Goal: Transaction & Acquisition: Purchase product/service

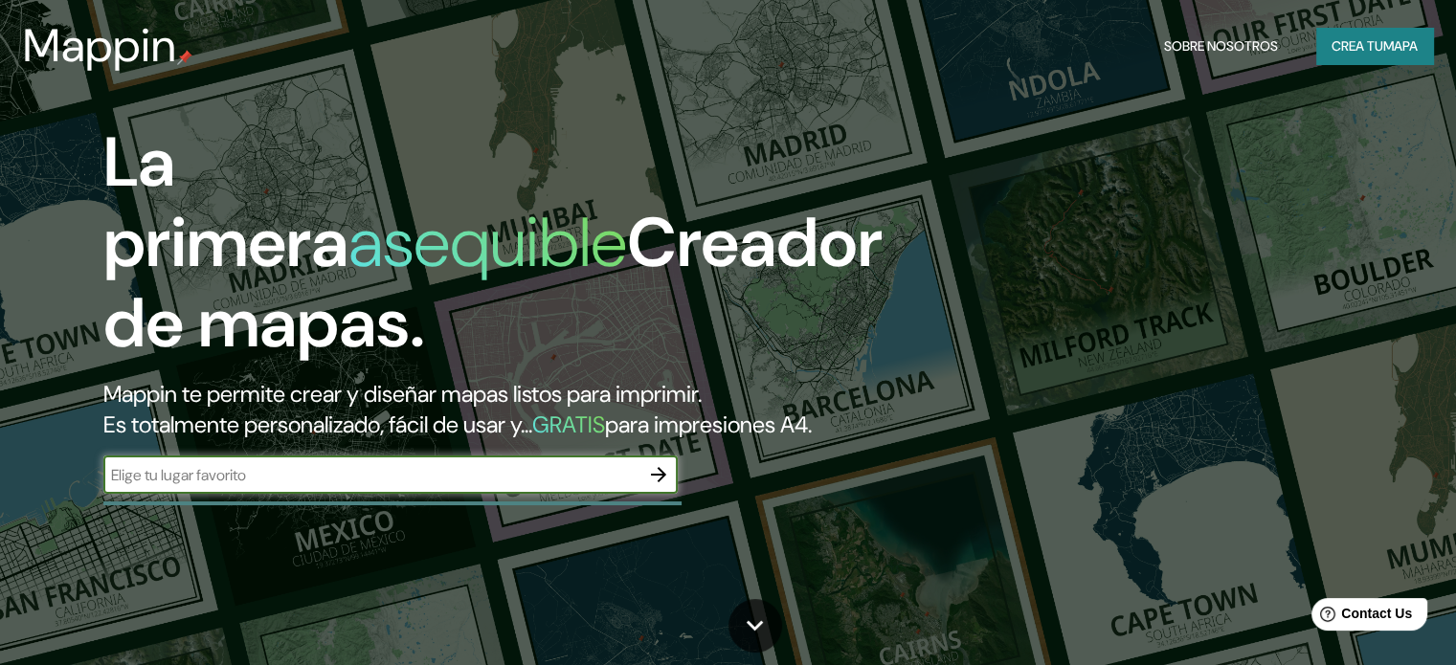
click at [337, 486] on input "text" at bounding box center [371, 475] width 536 height 22
type input "g"
type input "La [PERSON_NAME], [GEOGRAPHIC_DATA]"
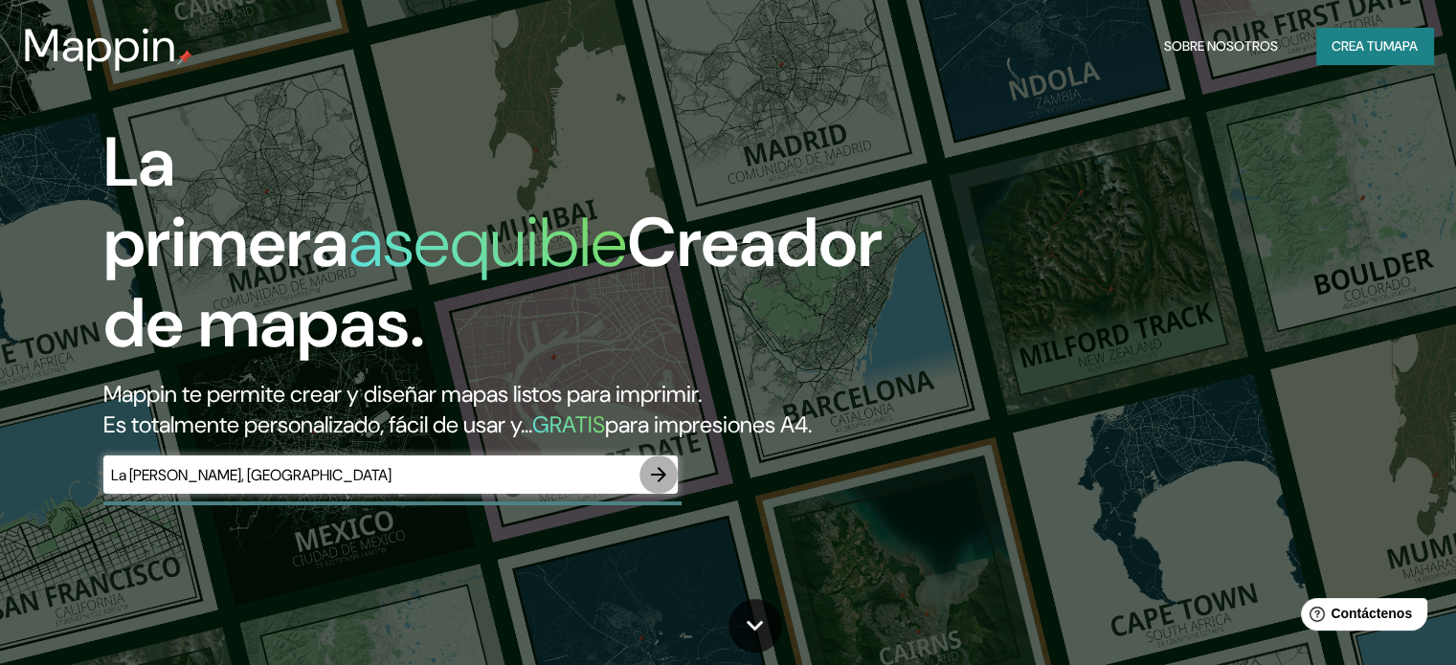
click at [665, 486] on icon "button" at bounding box center [658, 474] width 23 height 23
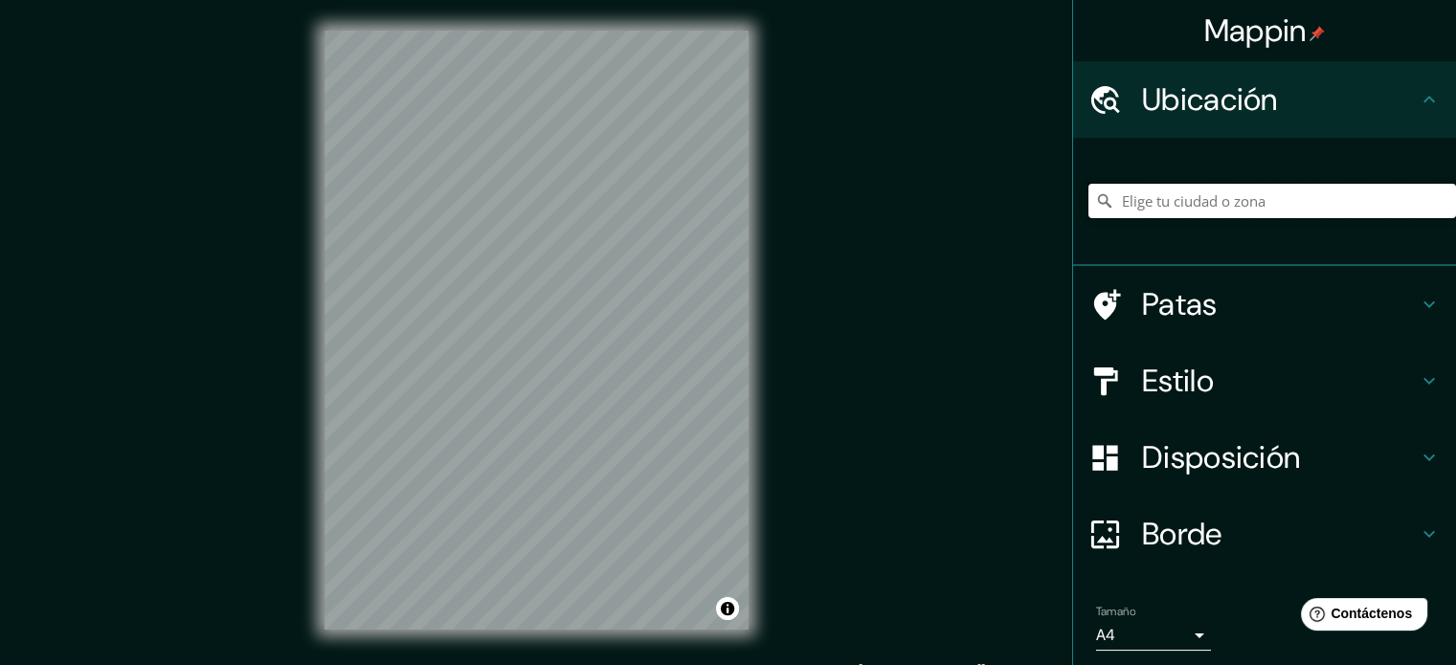
click at [1153, 207] on input "Elige tu ciudad o zona" at bounding box center [1272, 201] width 368 height 34
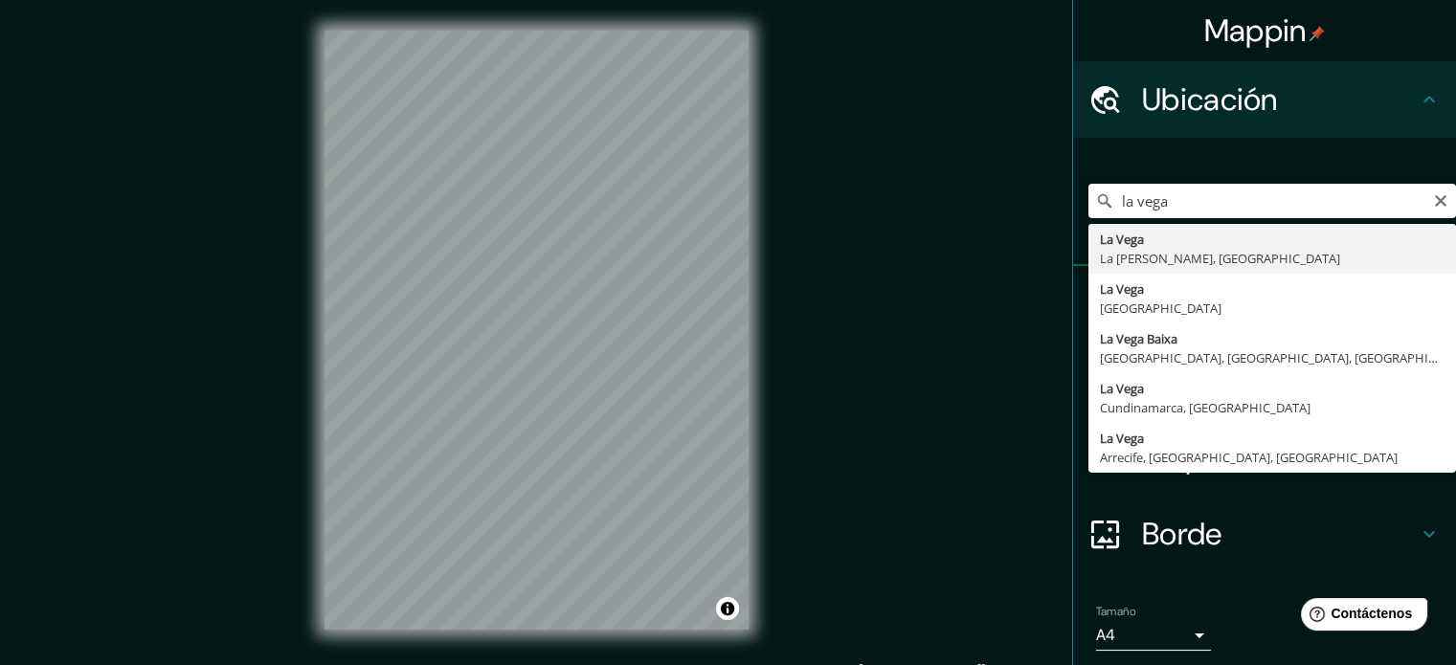
type input "La [PERSON_NAME], [GEOGRAPHIC_DATA][PERSON_NAME], [GEOGRAPHIC_DATA]"
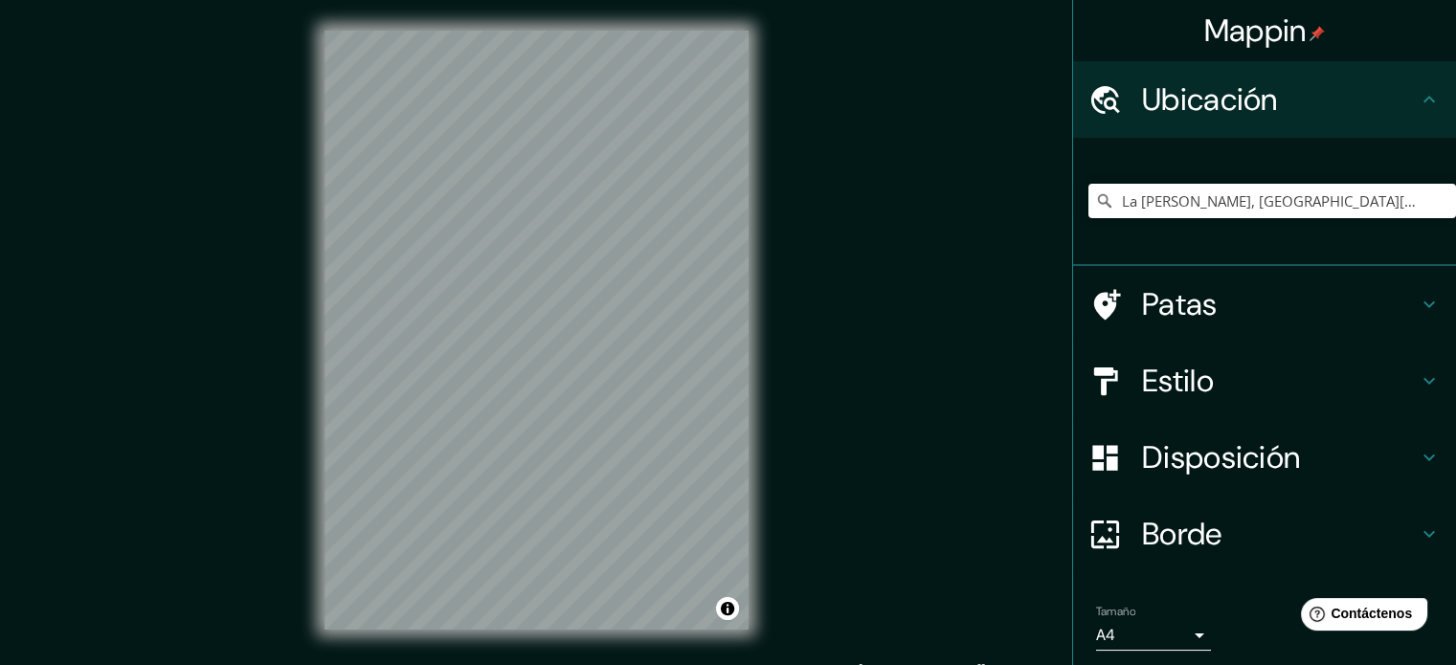
click at [1252, 466] on font "Disposición" at bounding box center [1221, 457] width 158 height 40
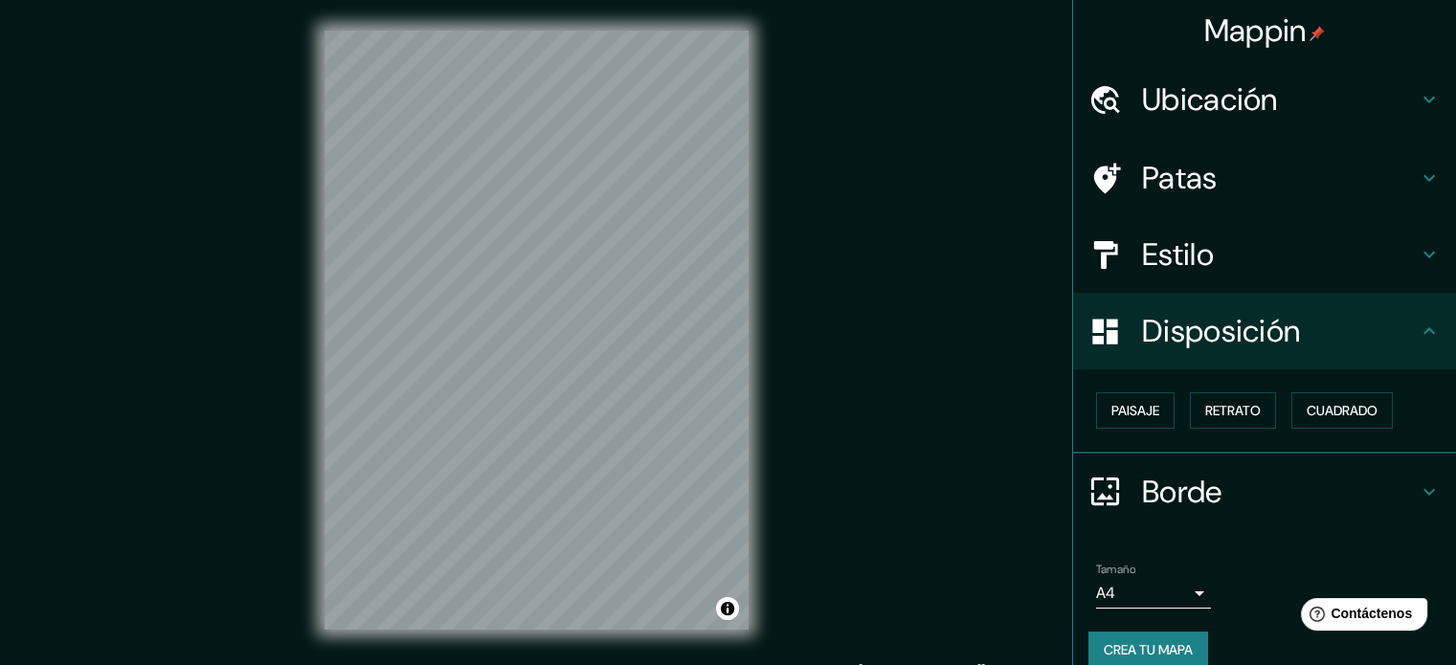
click at [1393, 255] on h4 "Estilo" at bounding box center [1280, 254] width 276 height 38
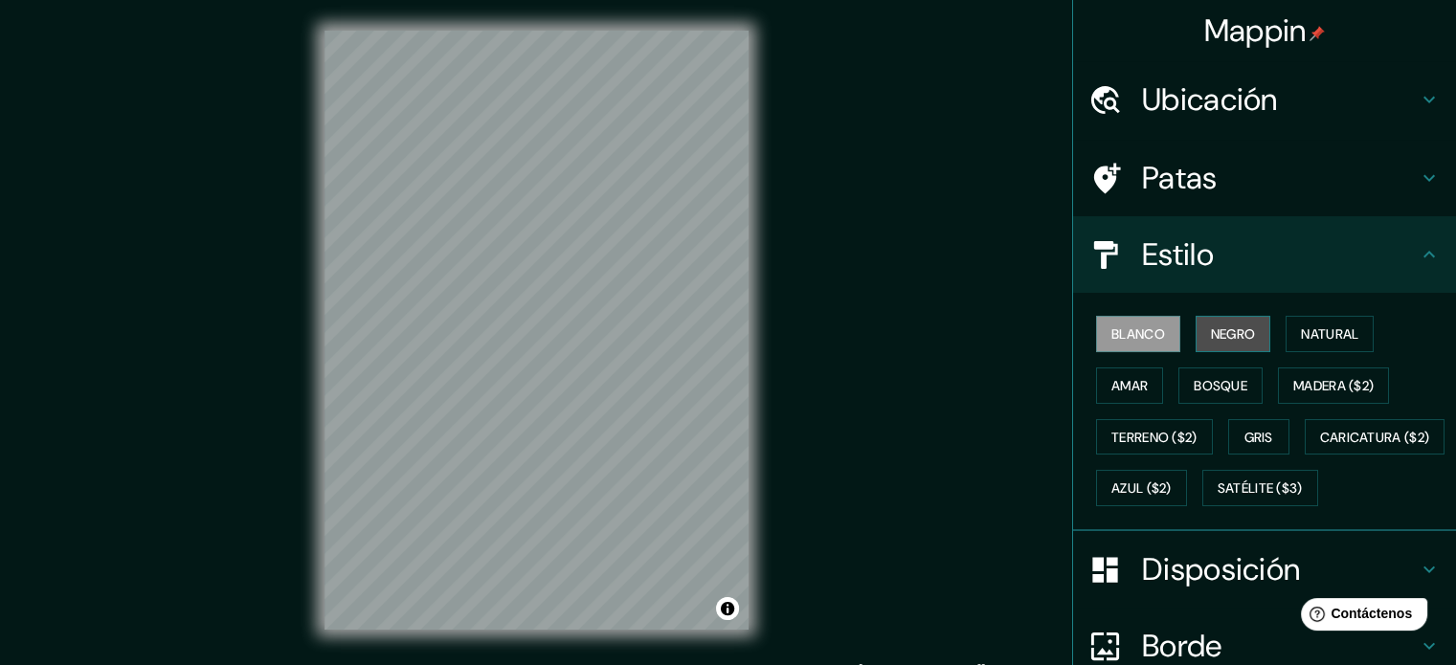
click at [1230, 328] on font "Negro" at bounding box center [1233, 333] width 45 height 17
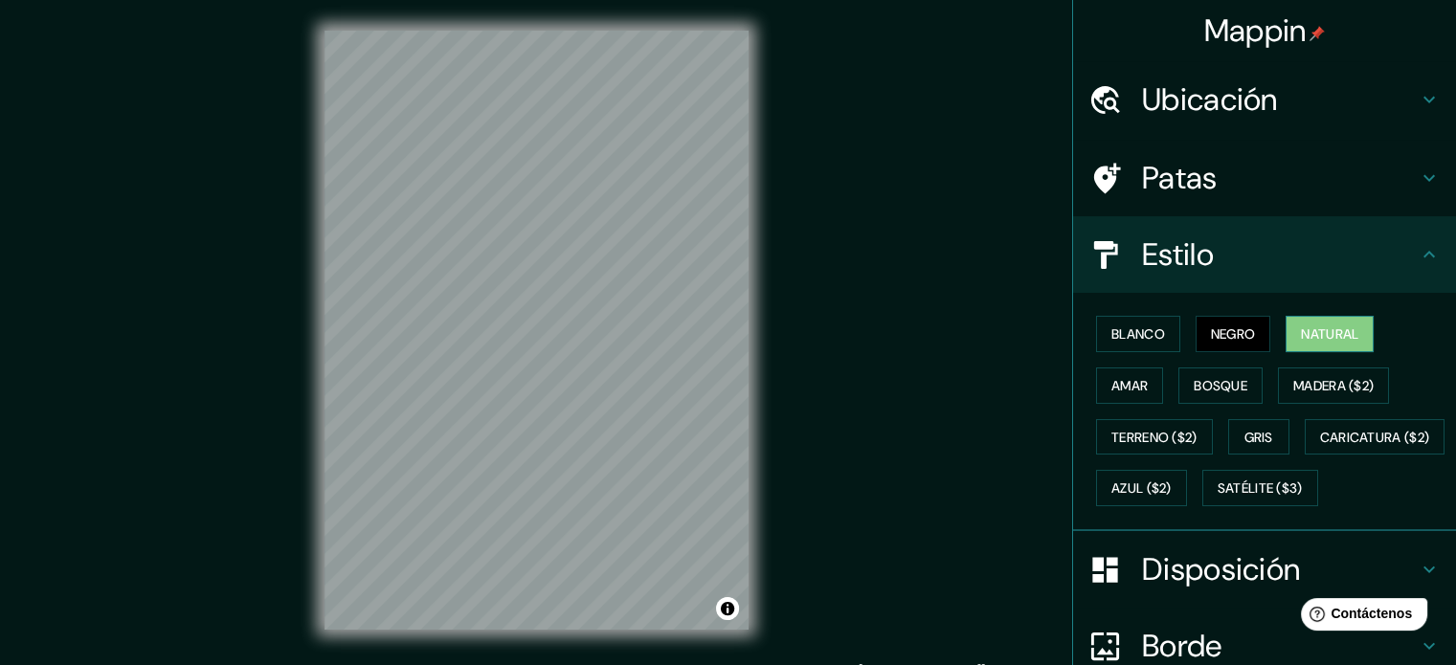
click at [1317, 330] on font "Natural" at bounding box center [1329, 333] width 57 height 17
click at [1133, 392] on font "Amar" at bounding box center [1129, 385] width 36 height 17
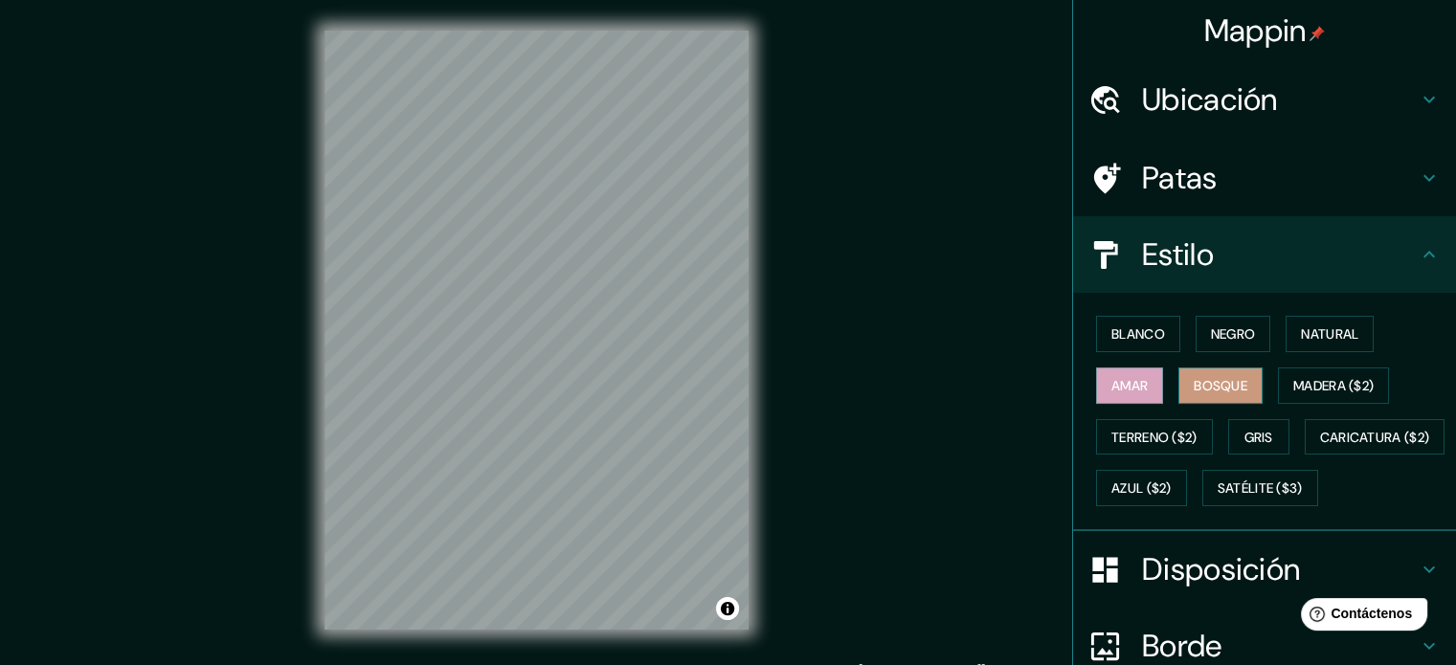
click at [1249, 393] on button "Bosque" at bounding box center [1220, 386] width 84 height 36
click at [1296, 382] on font "Madera ($2)" at bounding box center [1333, 385] width 80 height 17
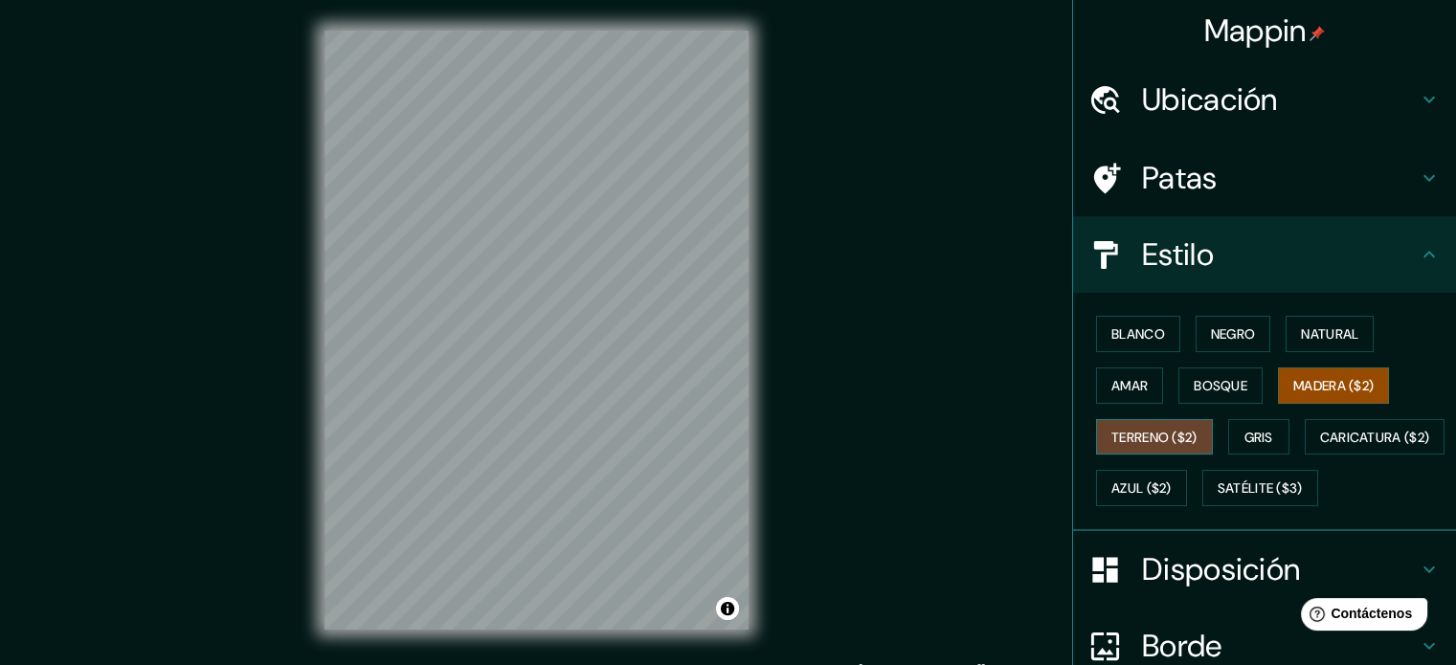
click at [1146, 429] on font "Terreno ($2)" at bounding box center [1154, 437] width 86 height 17
click at [1244, 429] on font "Gris" at bounding box center [1258, 437] width 29 height 17
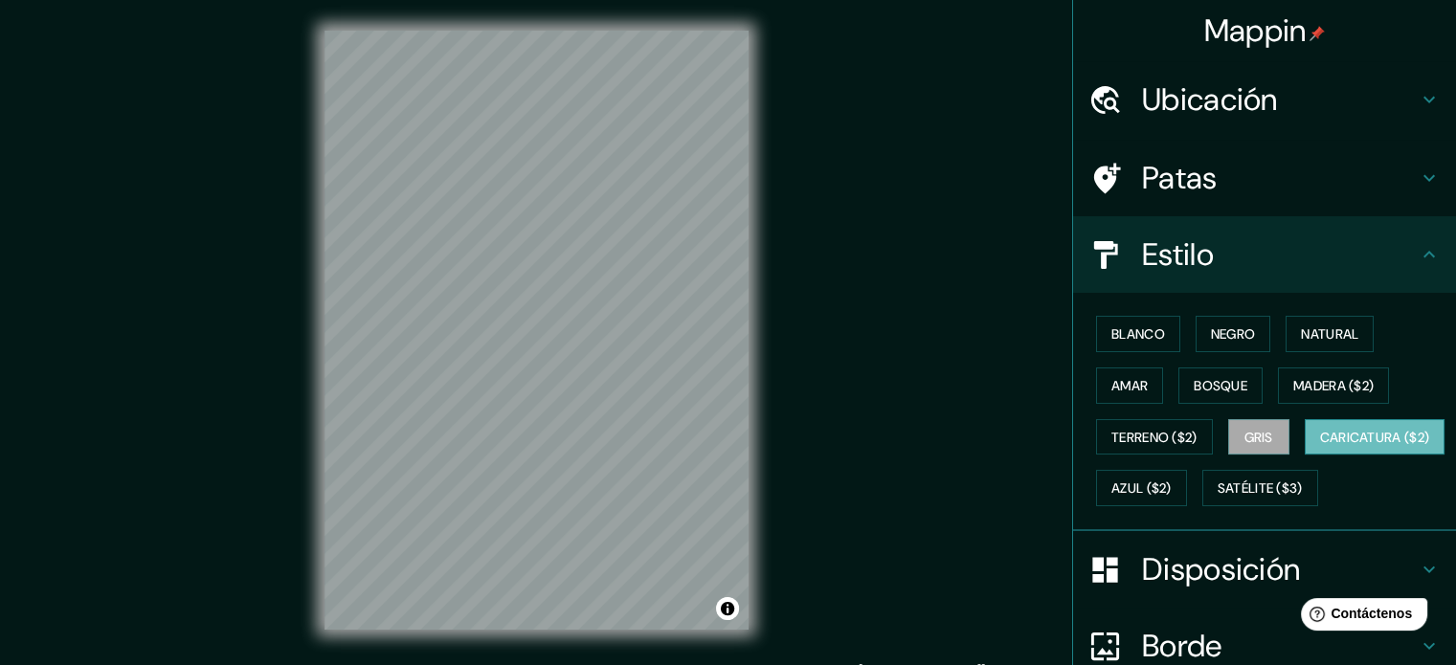
click at [1320, 446] on font "Caricatura ($2)" at bounding box center [1375, 437] width 110 height 17
click at [1172, 489] on font "Azul ($2)" at bounding box center [1141, 489] width 60 height 17
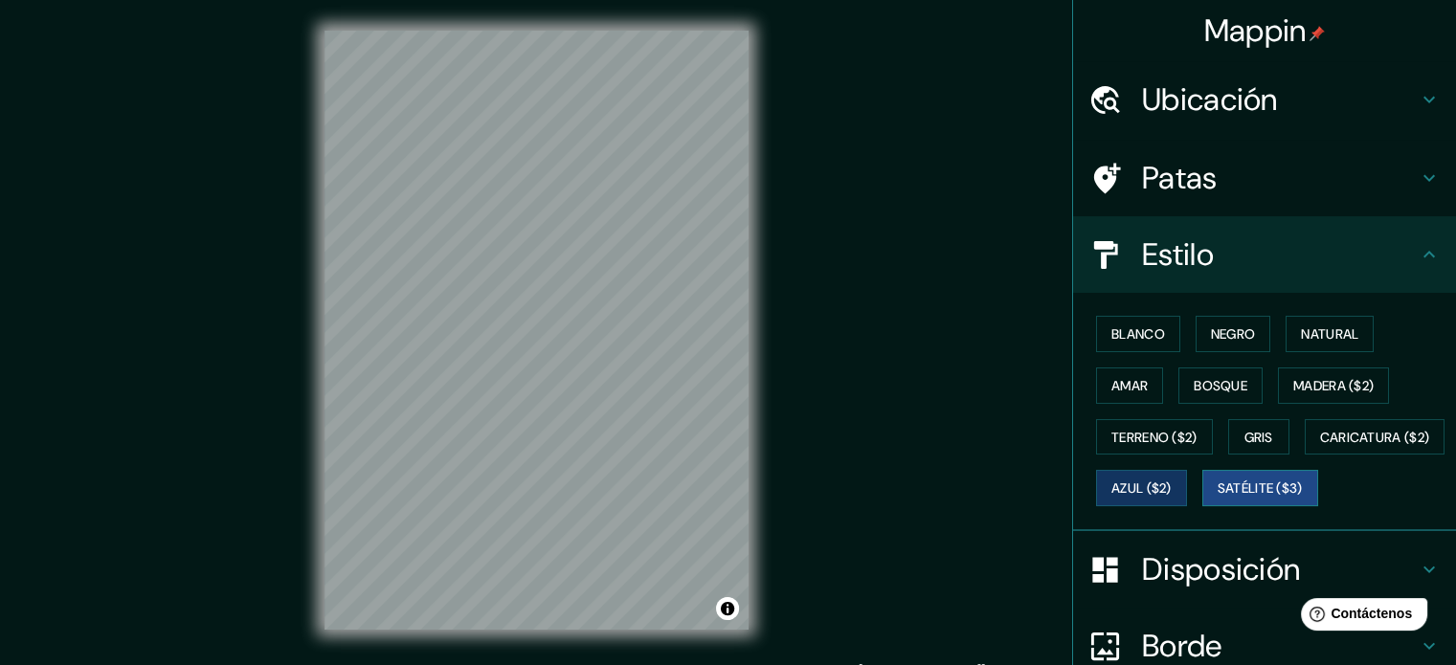
click at [1218, 498] on font "Satélite ($3)" at bounding box center [1260, 489] width 85 height 17
click at [1172, 485] on font "Azul ($2)" at bounding box center [1141, 489] width 60 height 17
click at [1136, 339] on font "Blanco" at bounding box center [1138, 333] width 54 height 17
